Goal: Information Seeking & Learning: Learn about a topic

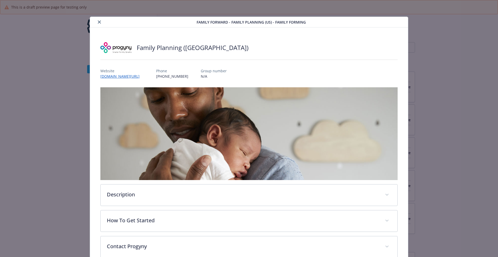
click at [97, 23] on button "close" at bounding box center [99, 22] width 6 height 6
